Goal: Information Seeking & Learning: Learn about a topic

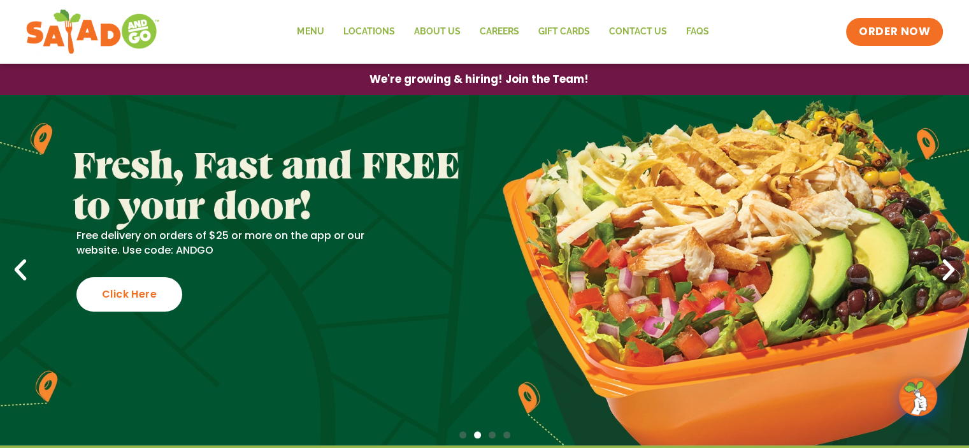
click at [21, 271] on icon "Previous slide" at bounding box center [20, 270] width 28 height 28
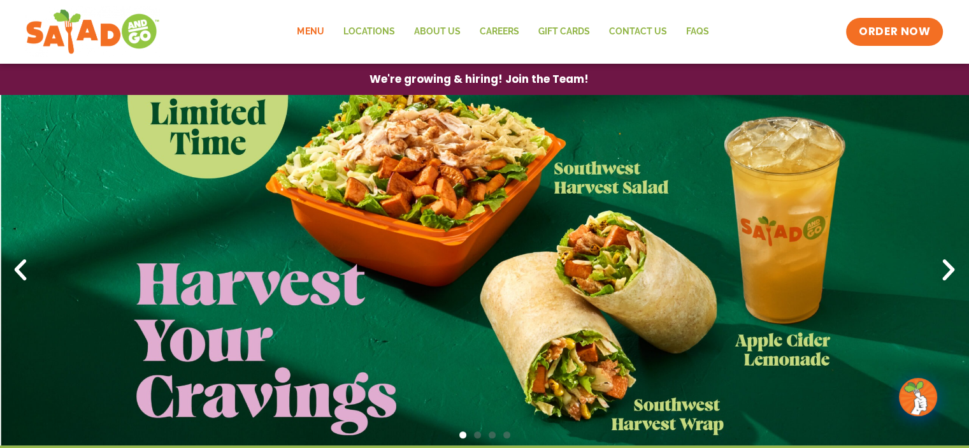
click at [316, 28] on link "Menu" at bounding box center [310, 31] width 46 height 29
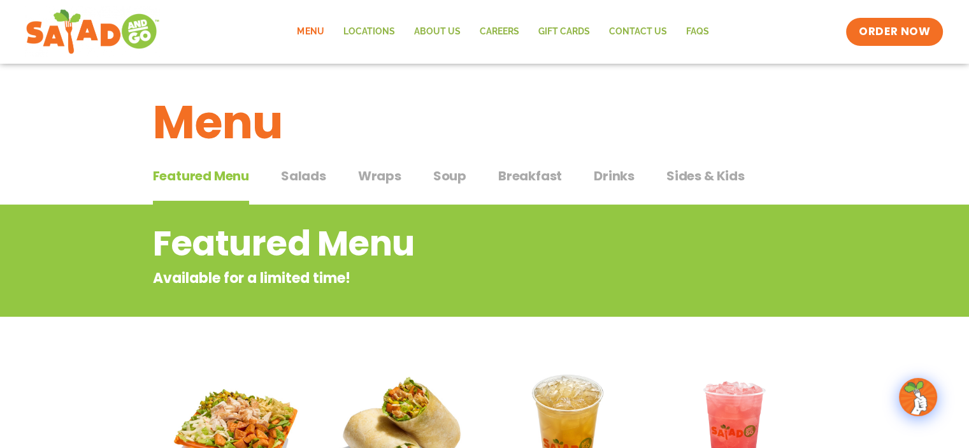
click at [308, 175] on span "Salads" at bounding box center [303, 175] width 45 height 19
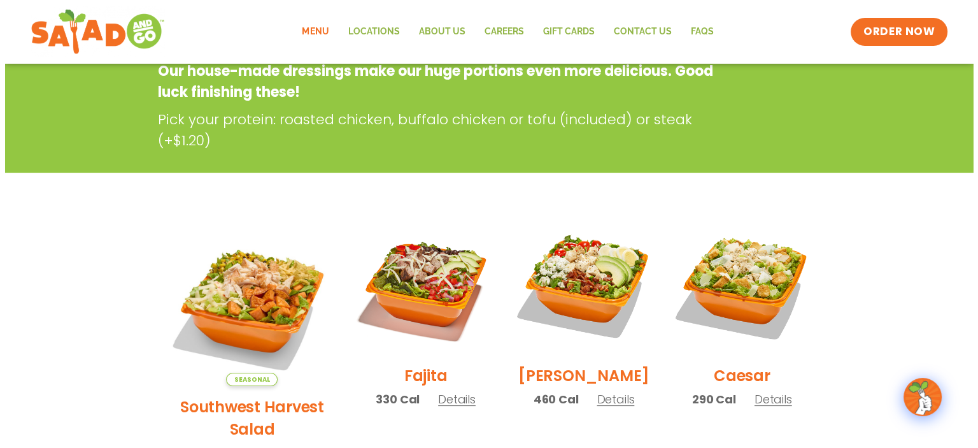
scroll to position [191, 0]
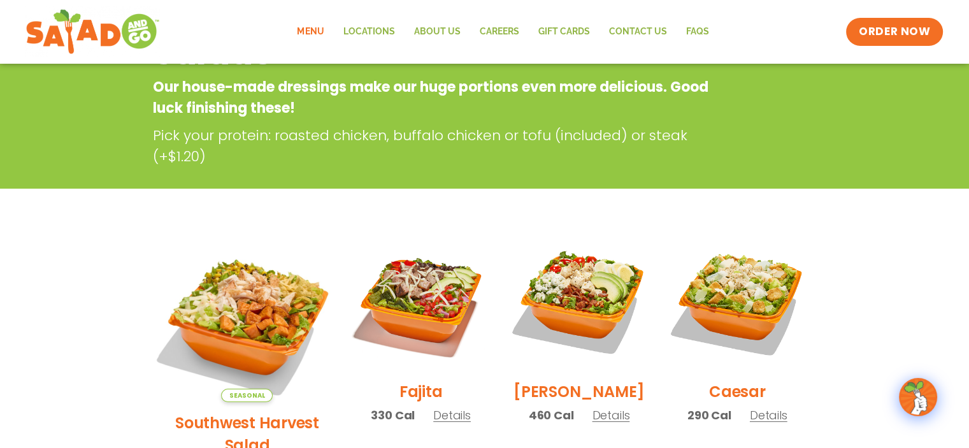
click at [232, 283] on img at bounding box center [246, 316] width 199 height 199
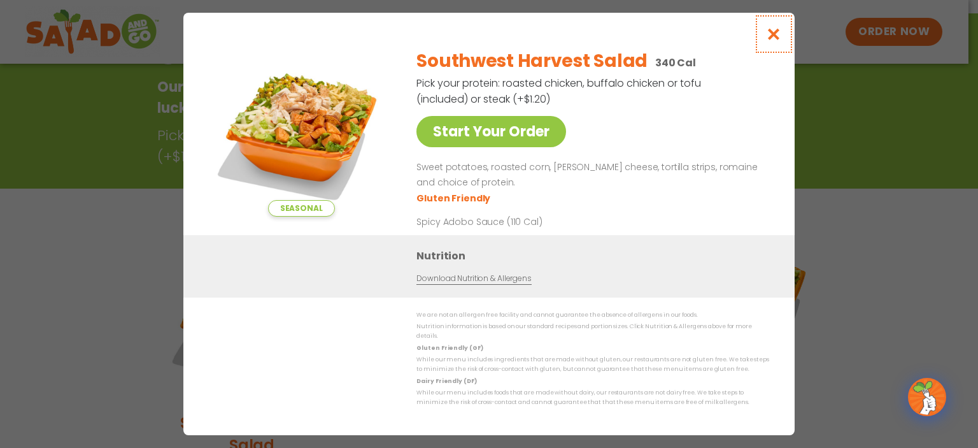
click at [772, 38] on icon "Close modal" at bounding box center [774, 33] width 16 height 13
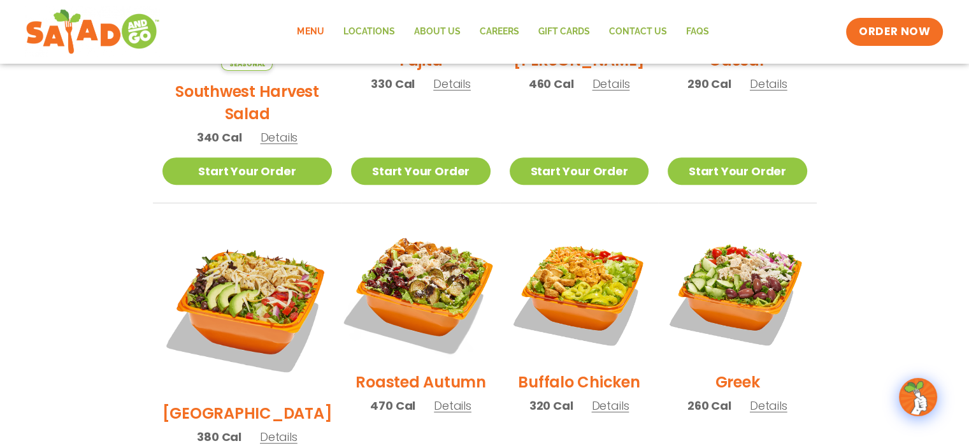
scroll to position [331, 0]
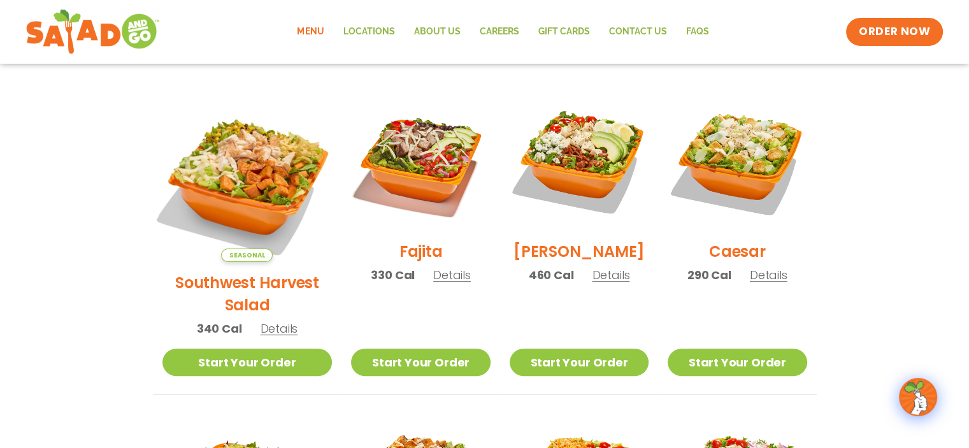
click at [231, 146] on img at bounding box center [246, 176] width 199 height 199
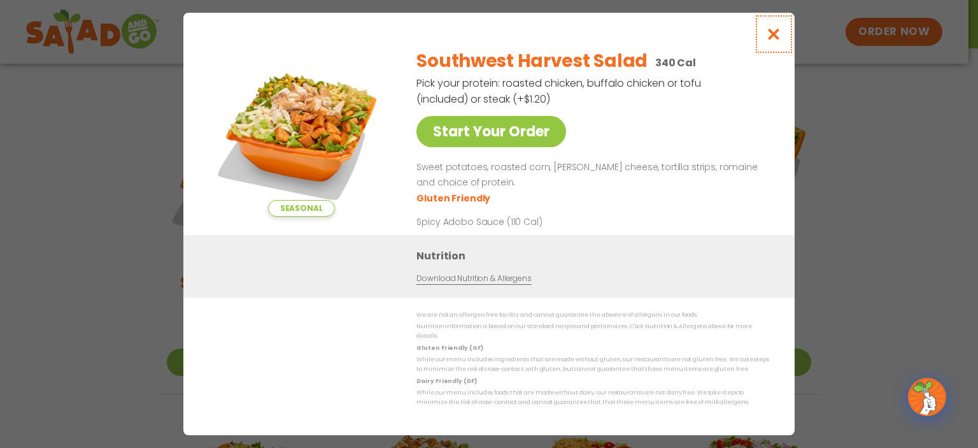
click at [773, 40] on icon "Close modal" at bounding box center [774, 33] width 16 height 13
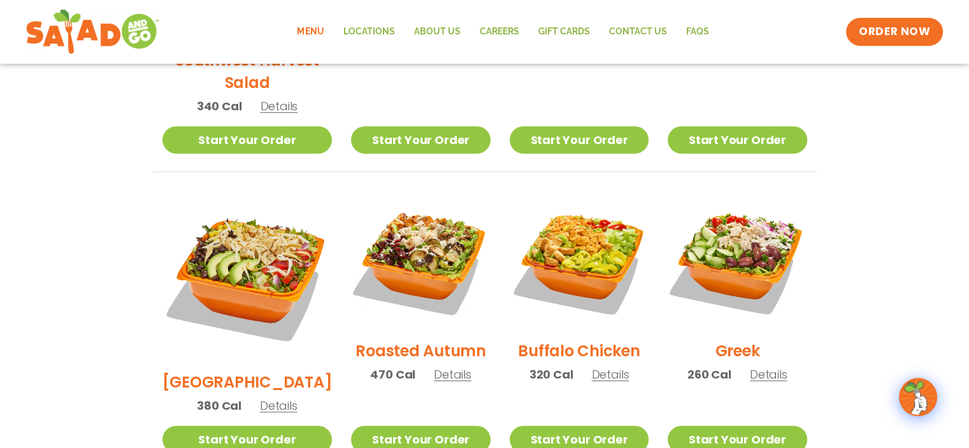
scroll to position [586, 0]
